Goal: Check status

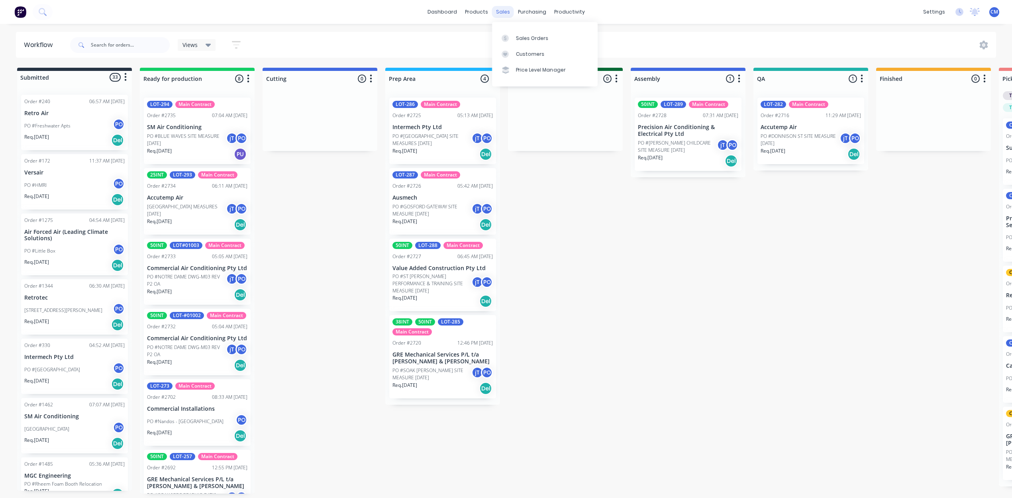
click at [502, 13] on div "sales" at bounding box center [503, 12] width 22 height 12
click at [514, 35] on link "Sales Orders" at bounding box center [545, 38] width 106 height 16
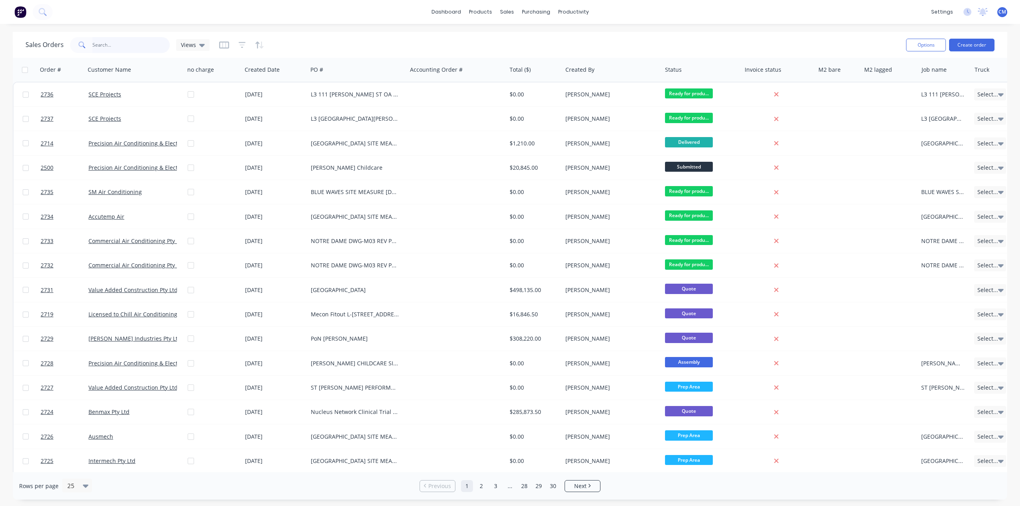
click at [126, 45] on input "text" at bounding box center [131, 45] width 78 height 16
type input "benmax"
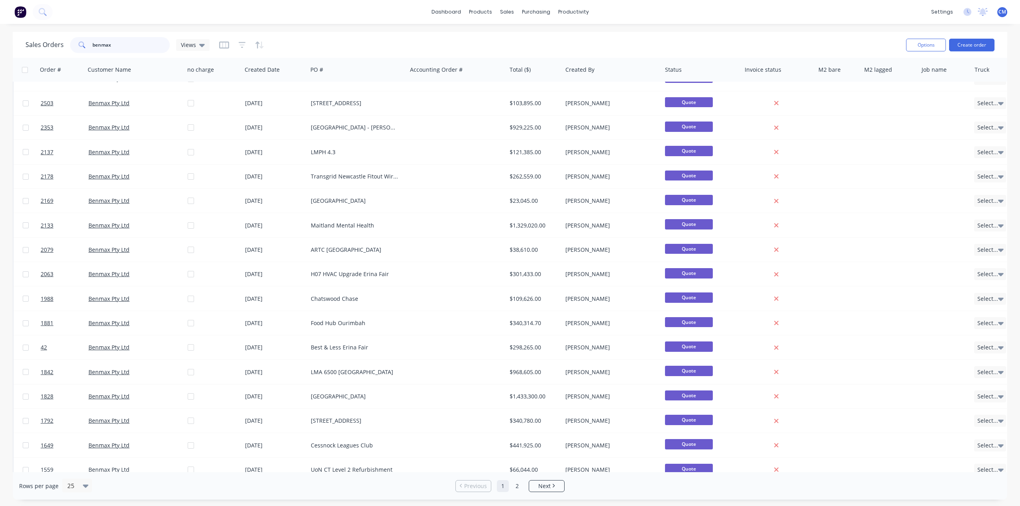
scroll to position [224, 0]
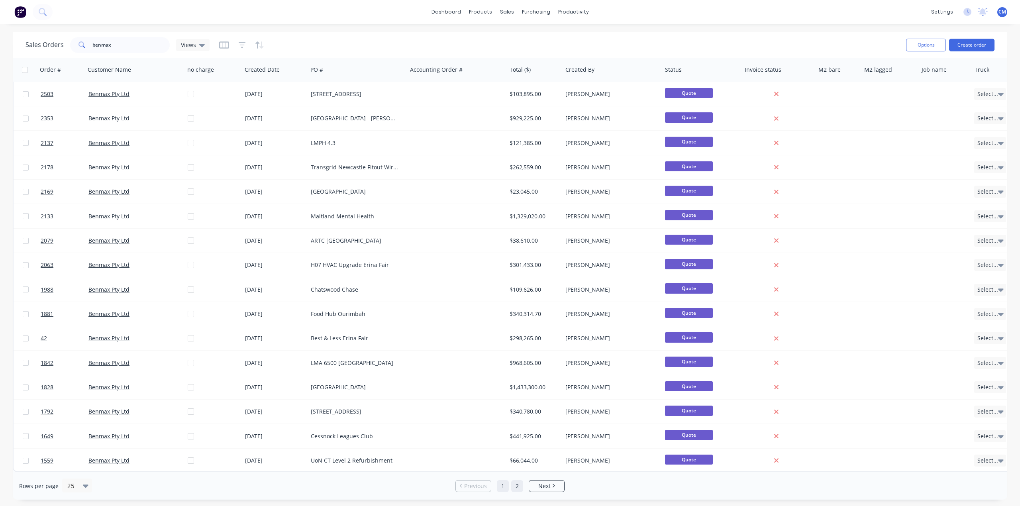
click at [518, 486] on link "2" at bounding box center [517, 486] width 12 height 12
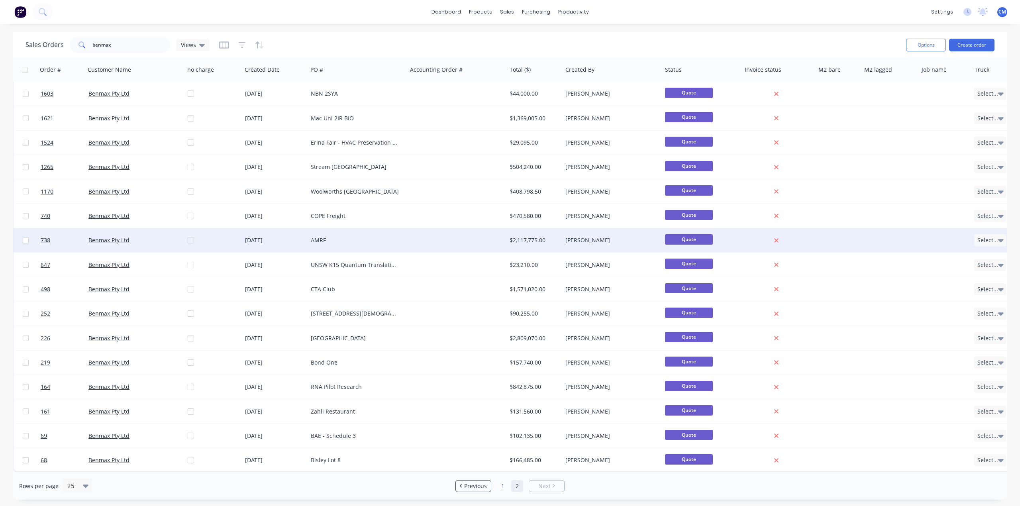
scroll to position [0, 0]
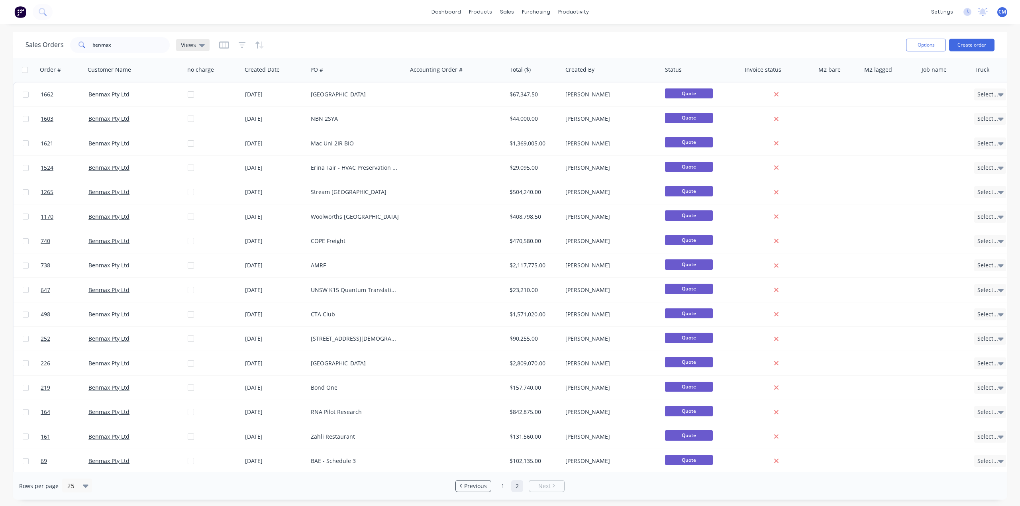
click at [192, 46] on span "Views" at bounding box center [188, 45] width 15 height 8
click at [211, 126] on button "Archived" at bounding box center [224, 128] width 91 height 9
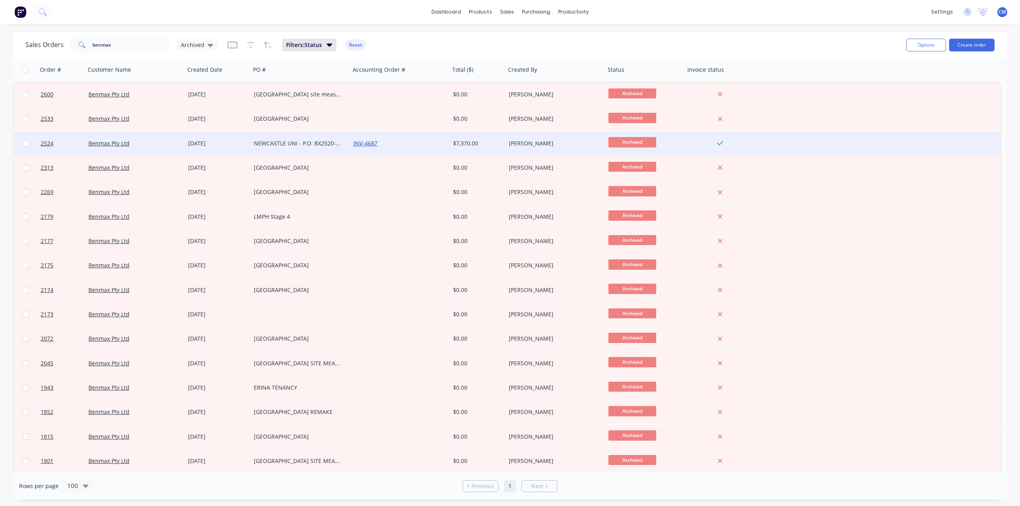
click at [372, 142] on link "INV-4687" at bounding box center [366, 144] width 24 height 8
